Goal: Find specific page/section: Find specific page/section

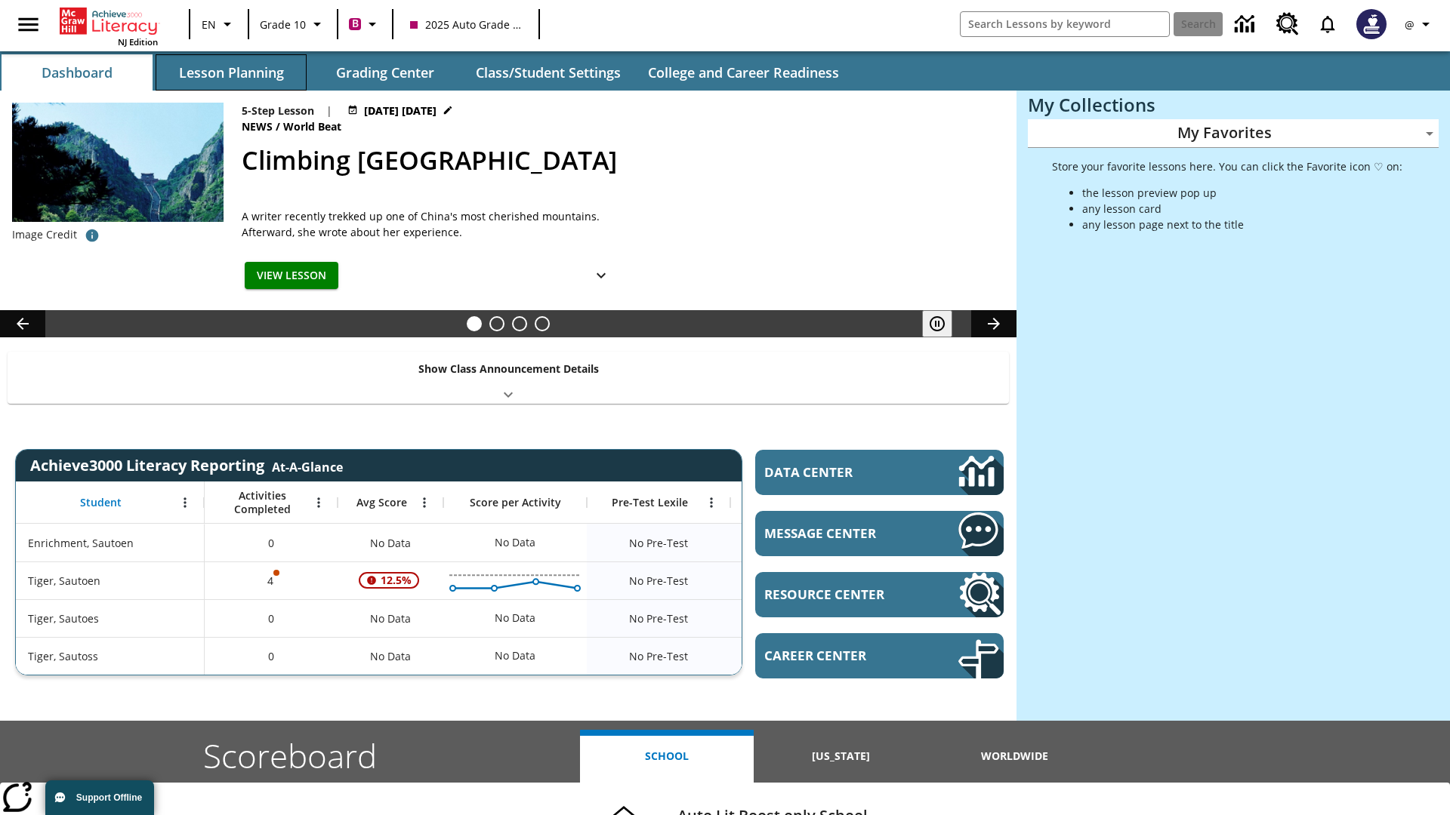
click at [231, 72] on button "Lesson Planning" at bounding box center [231, 72] width 151 height 36
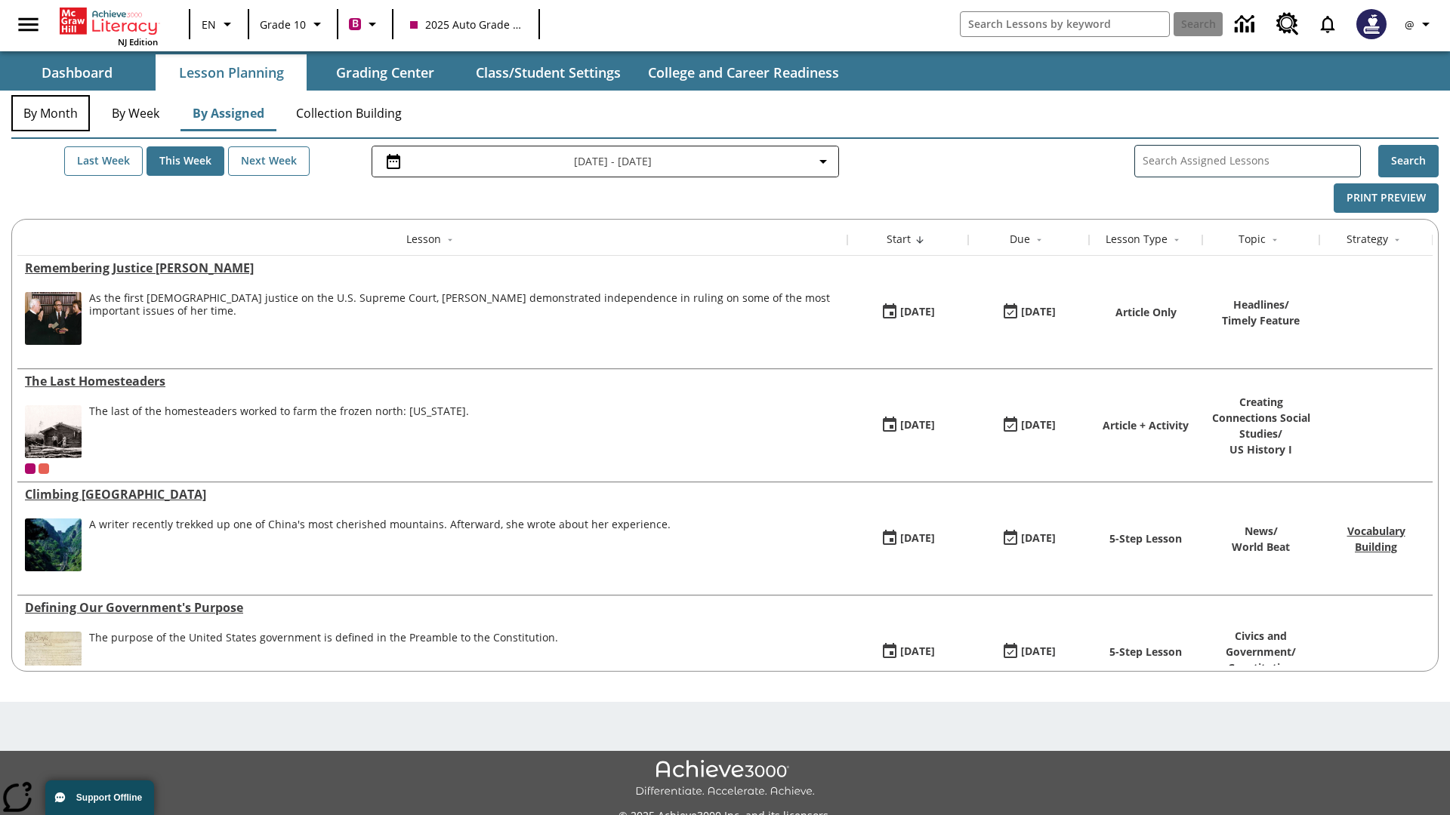
click at [51, 113] on button "By Month" at bounding box center [50, 113] width 79 height 36
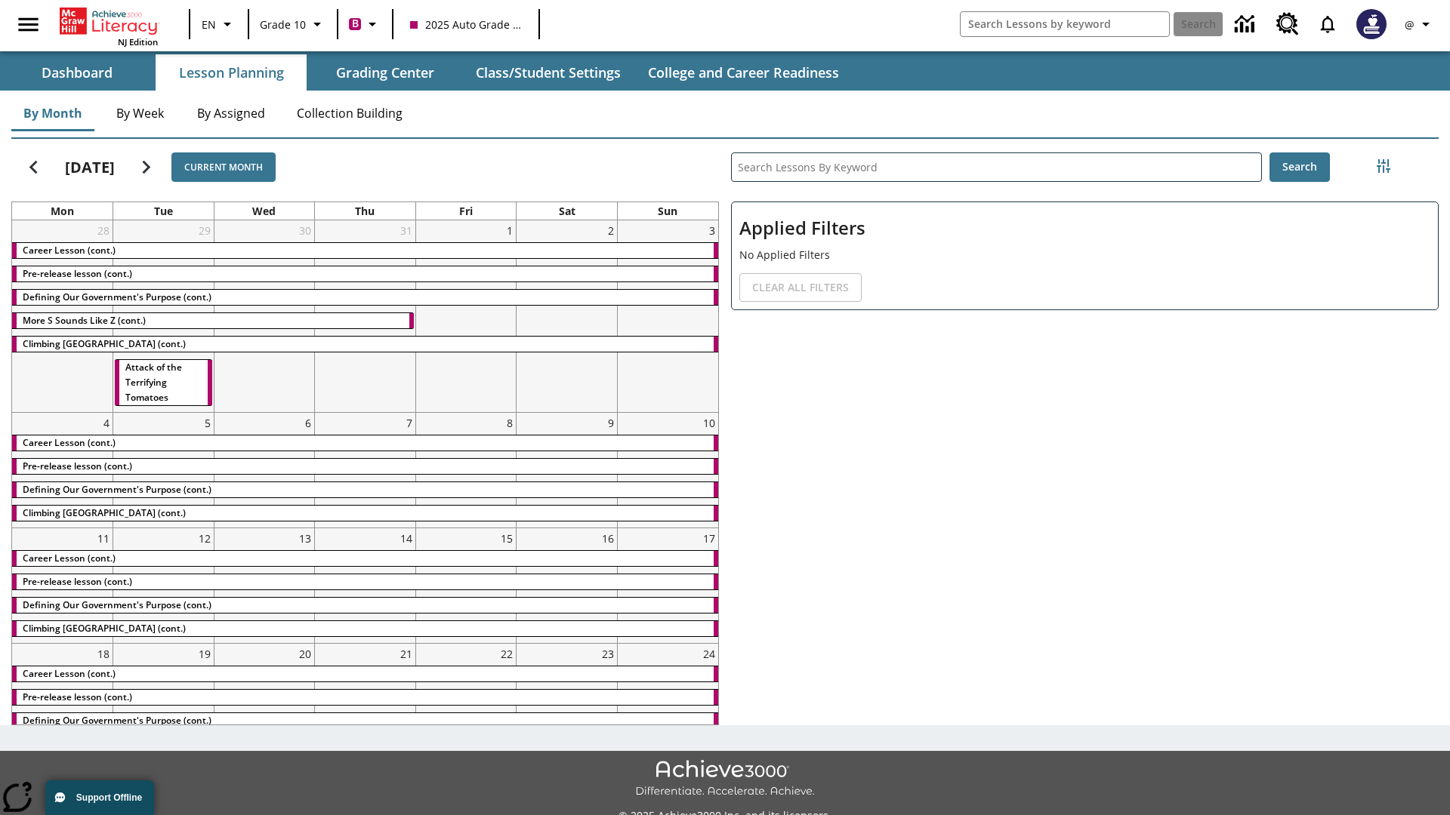
click at [365, 250] on div "Career Lesson (cont.)" at bounding box center [365, 250] width 706 height 15
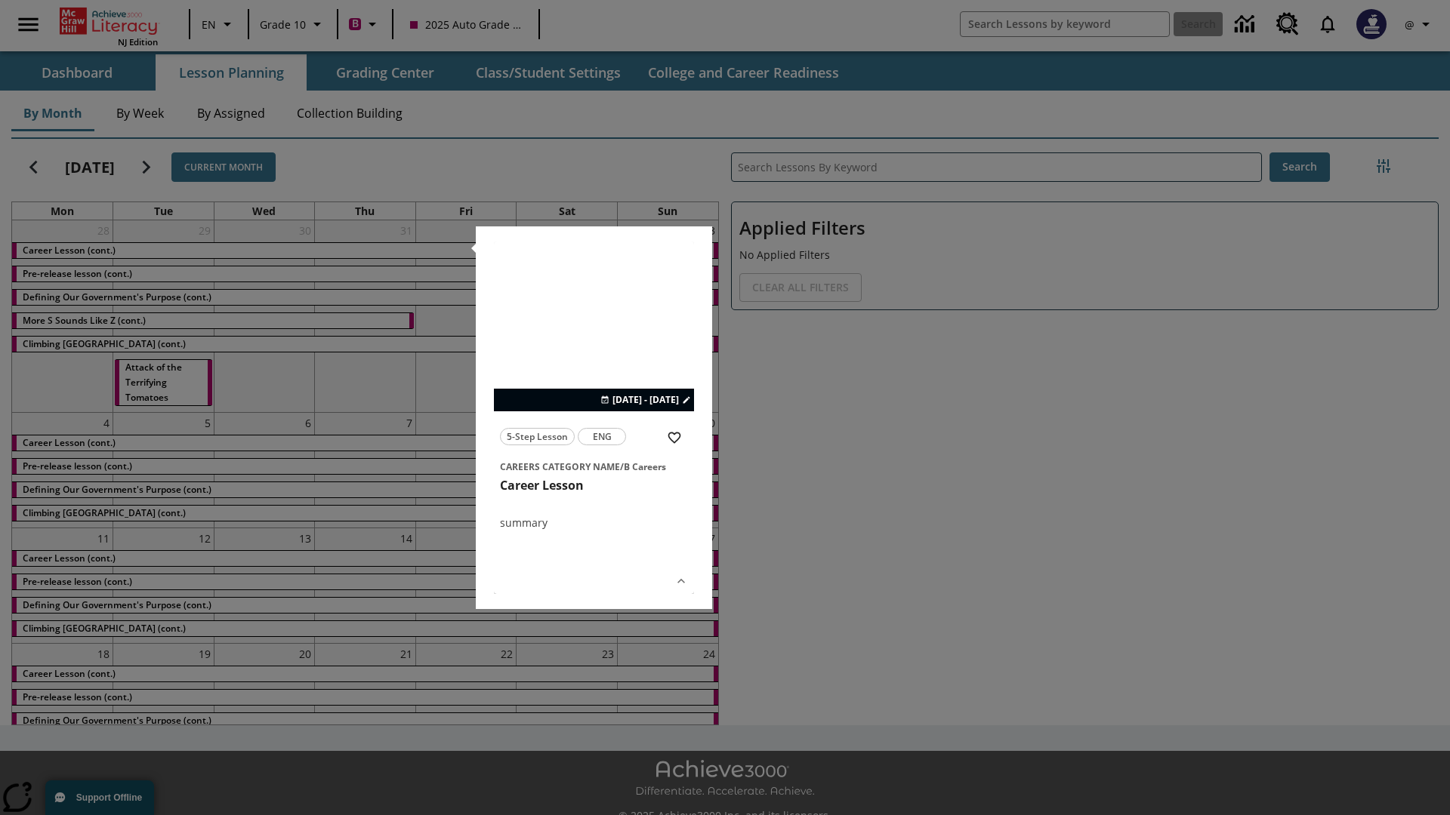
scroll to position [33, 0]
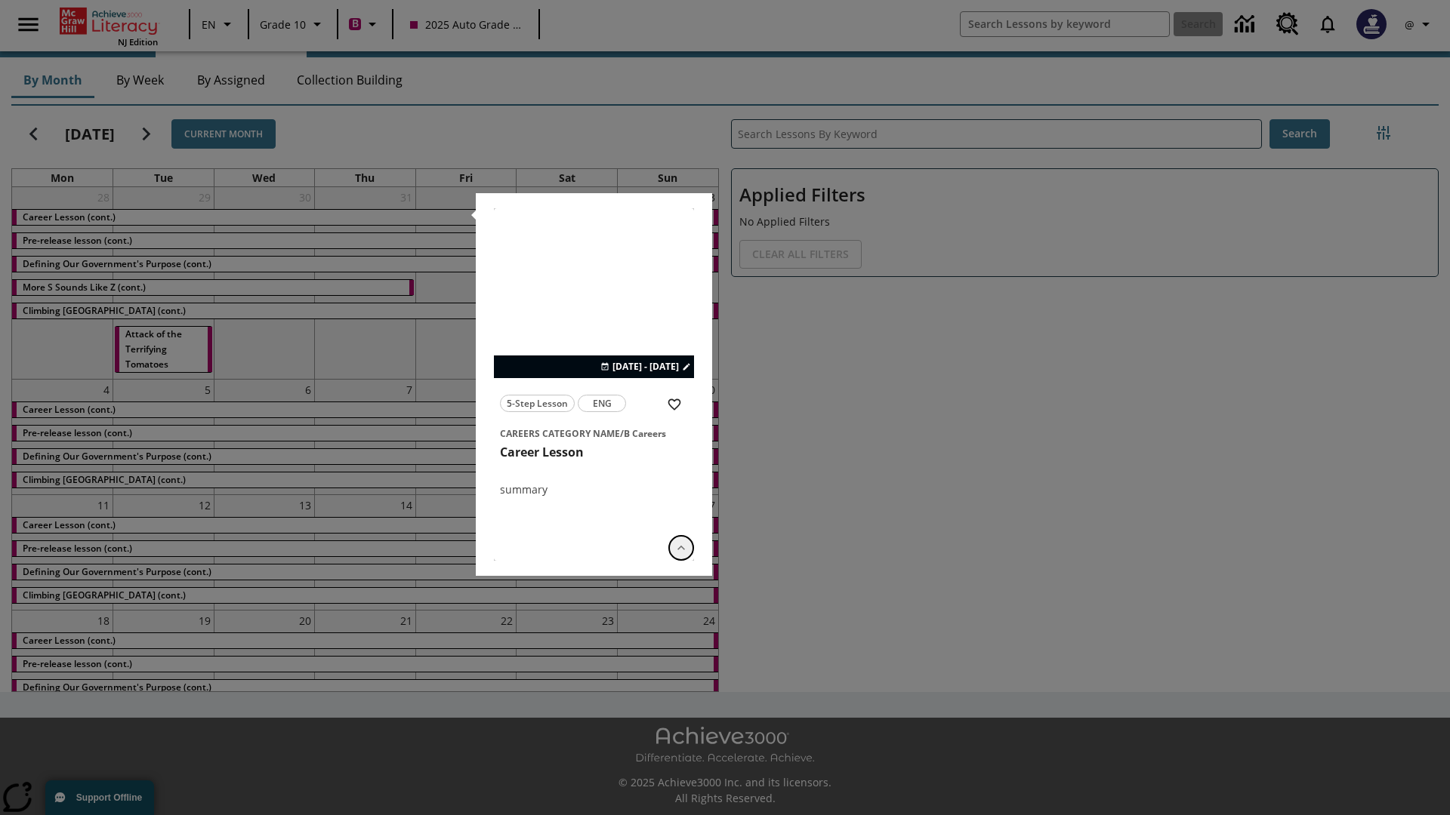
click at [681, 547] on icon "Show Details" at bounding box center [681, 548] width 15 height 15
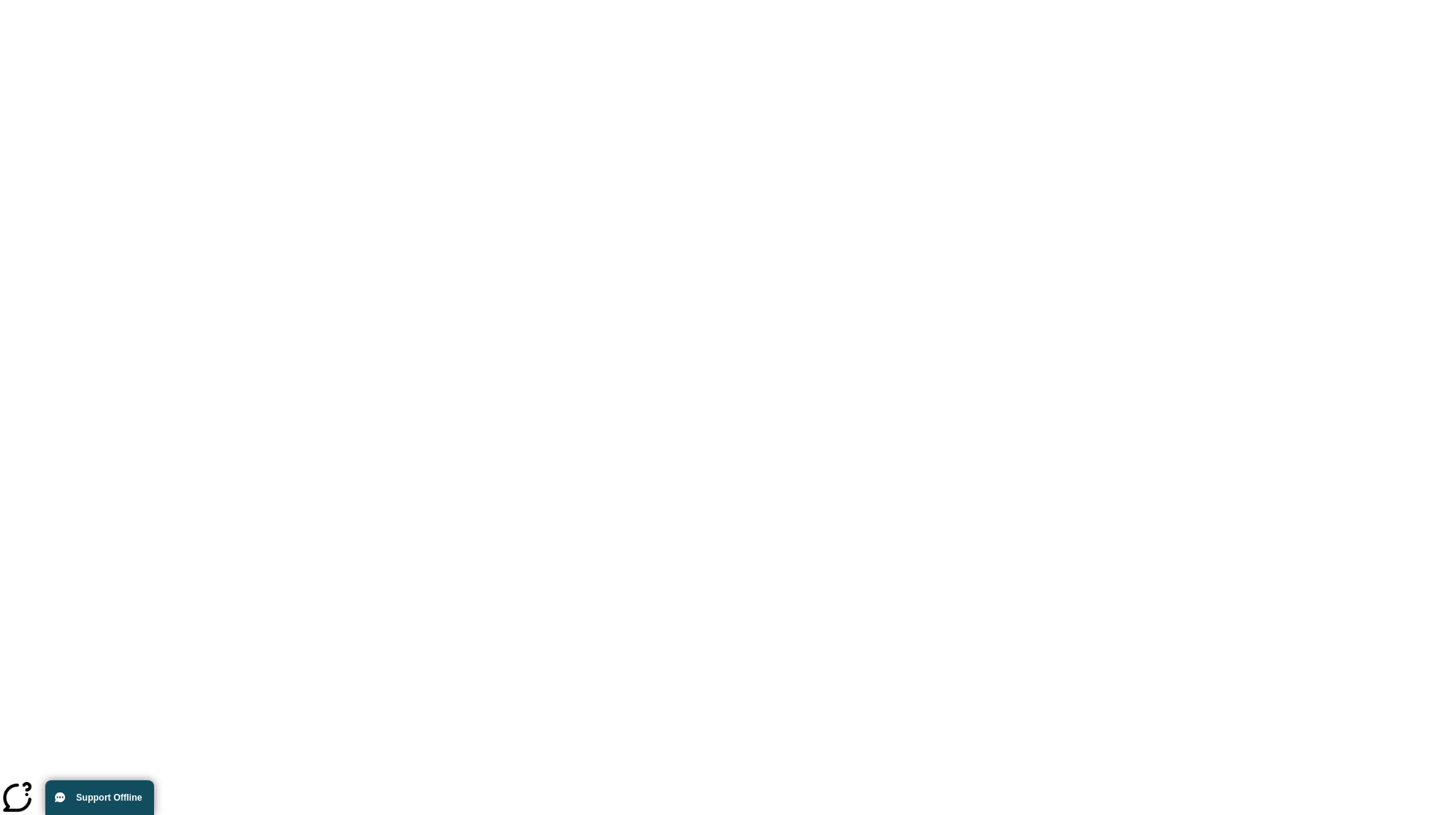
scroll to position [0, 0]
